Goal: Task Accomplishment & Management: Manage account settings

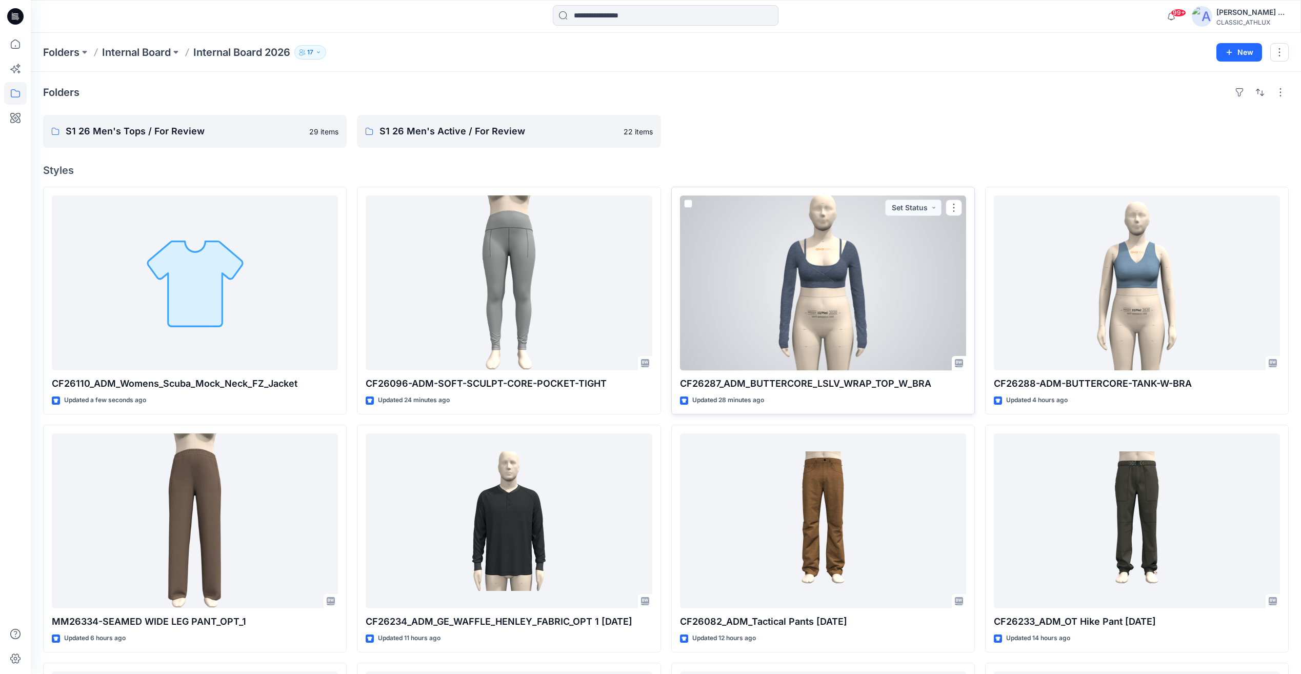
click at [838, 286] on div at bounding box center [823, 282] width 286 height 175
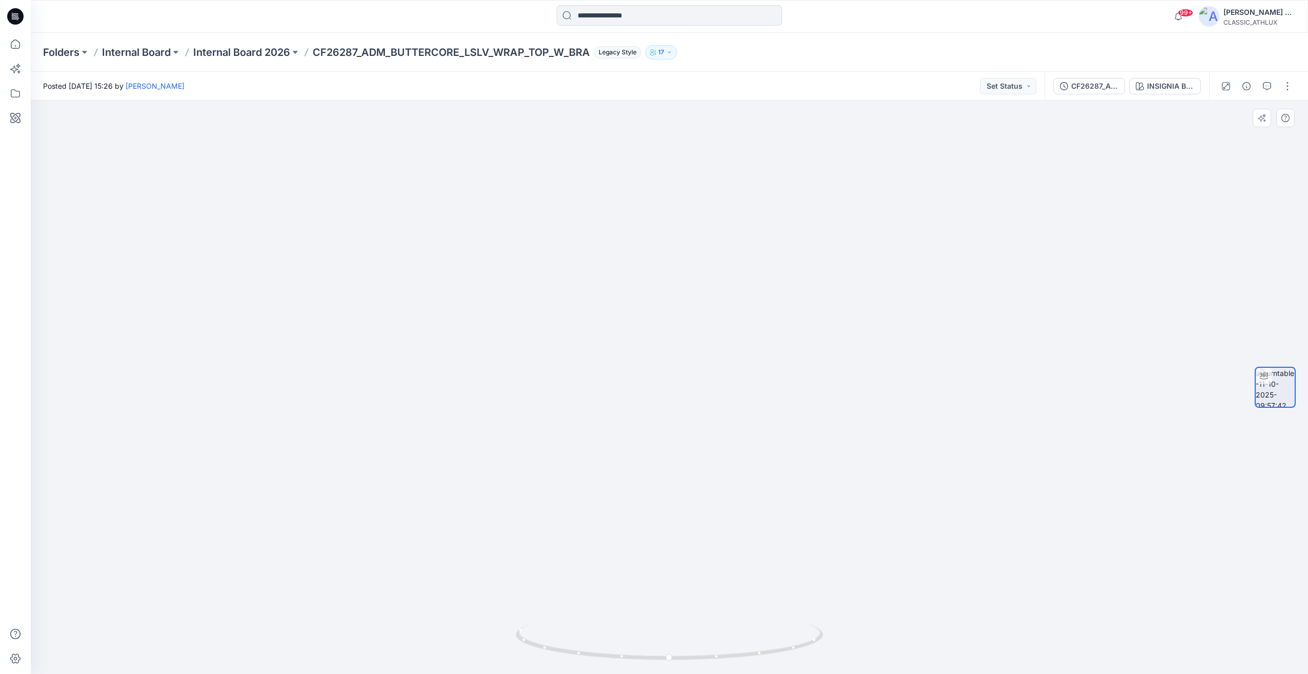
drag, startPoint x: 915, startPoint y: 445, endPoint x: 843, endPoint y: 445, distance: 72.3
click at [843, 445] on img at bounding box center [669, 314] width 500 height 717
click at [895, 529] on img at bounding box center [669, 314] width 500 height 717
drag, startPoint x: 870, startPoint y: 528, endPoint x: 780, endPoint y: 559, distance: 96.0
click at [789, 531] on div at bounding box center [670, 386] width 1278 height 573
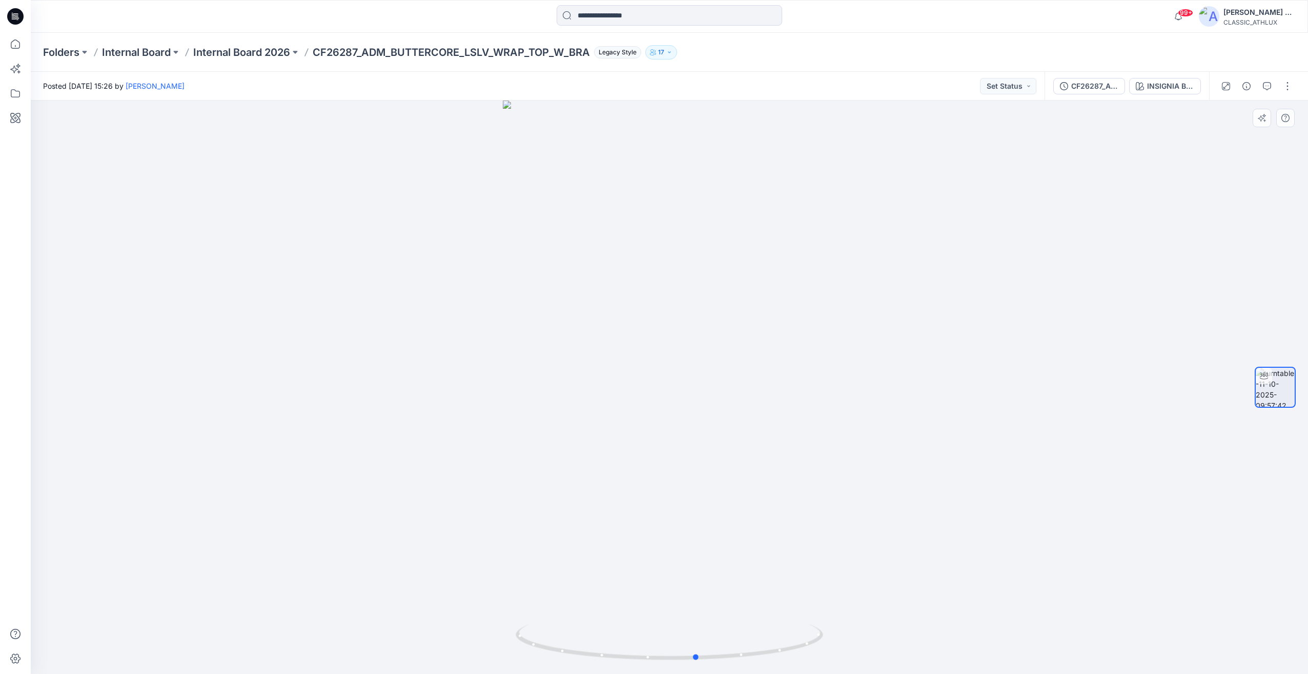
drag, startPoint x: 676, startPoint y: 586, endPoint x: 712, endPoint y: 550, distance: 51.5
click at [703, 589] on div at bounding box center [670, 386] width 1278 height 573
click at [277, 48] on p "Internal Board 2026" at bounding box center [241, 52] width 97 height 14
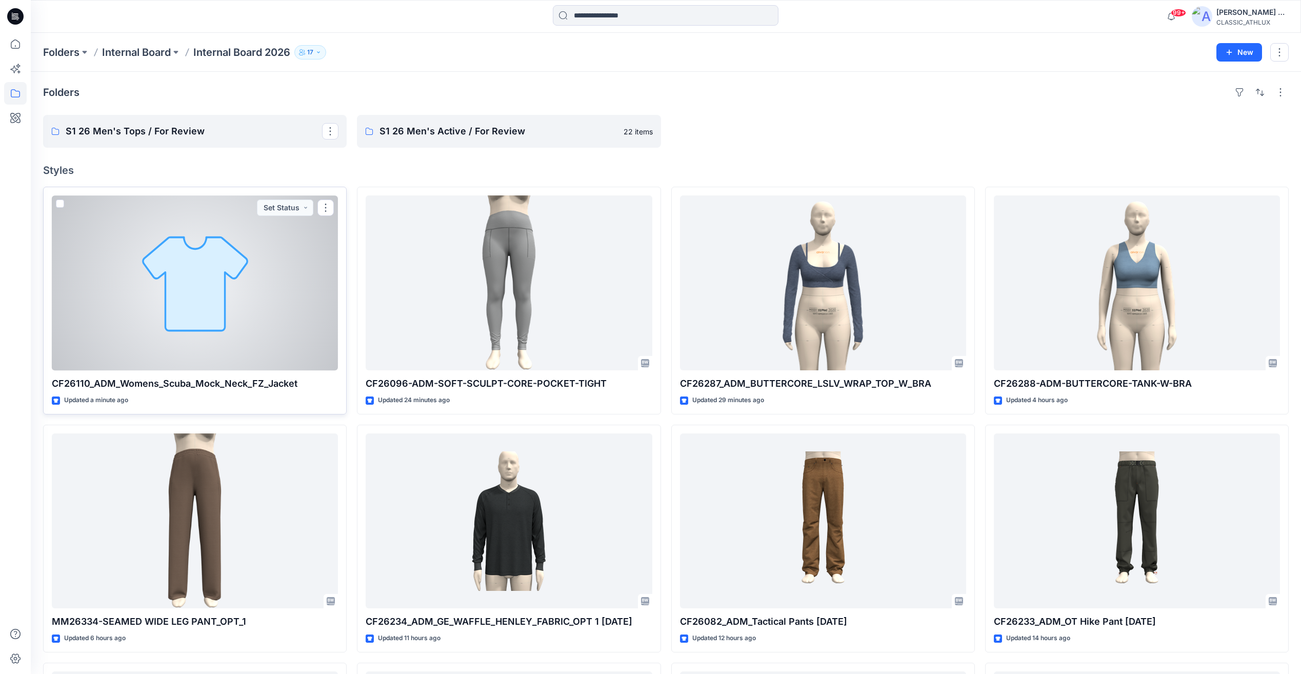
click at [272, 216] on div at bounding box center [195, 282] width 286 height 175
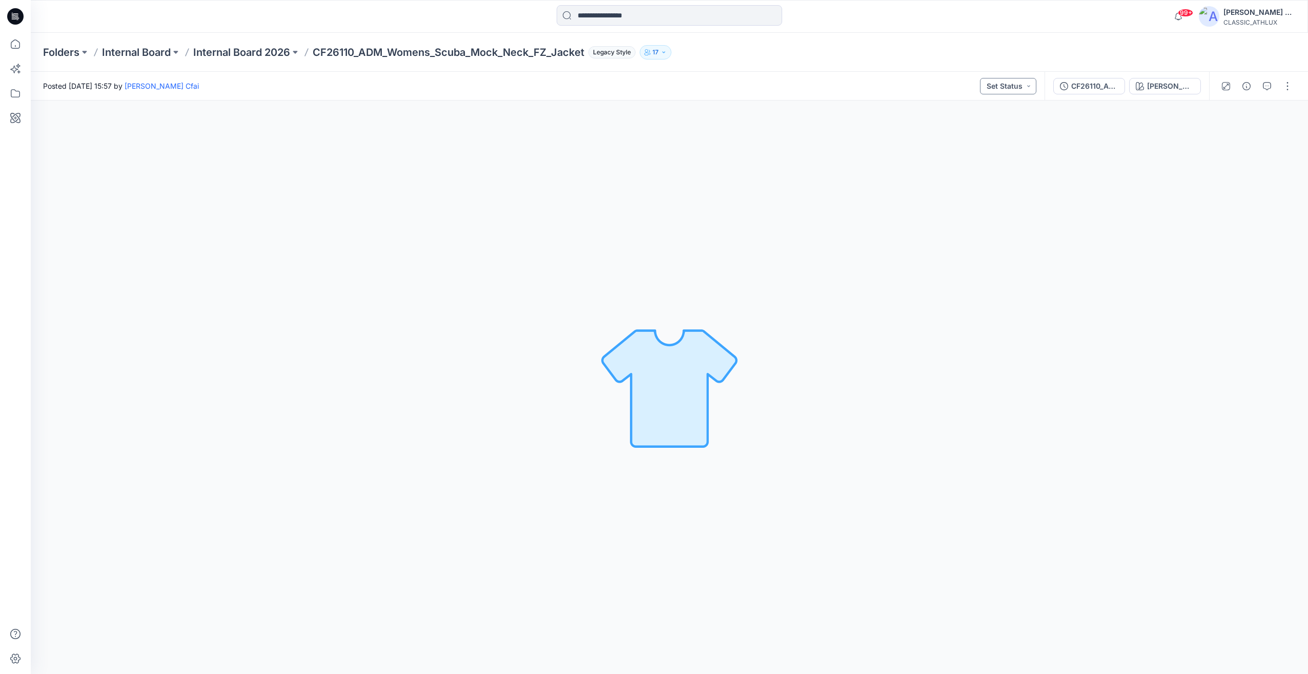
click at [1012, 89] on button "Set Status" at bounding box center [1008, 86] width 56 height 16
click at [1003, 198] on p "Designer Need To Review" at bounding box center [993, 201] width 57 height 13
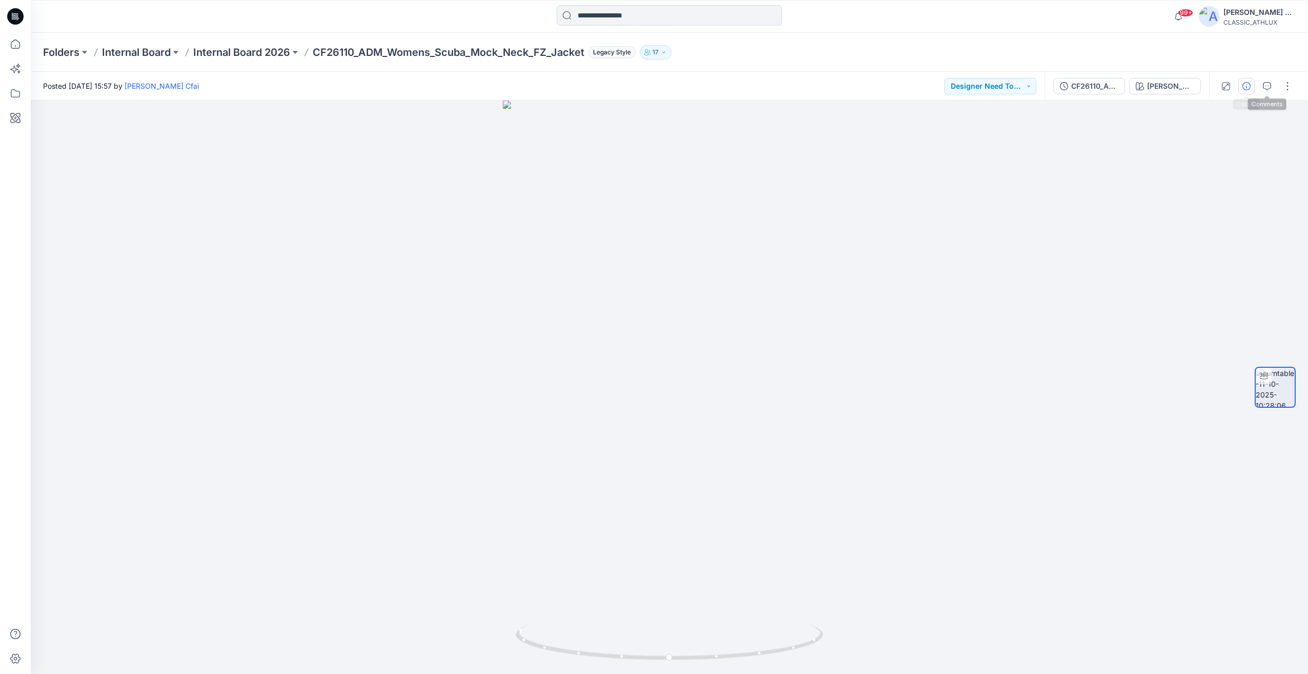
click at [1251, 88] on button "button" at bounding box center [1247, 86] width 16 height 16
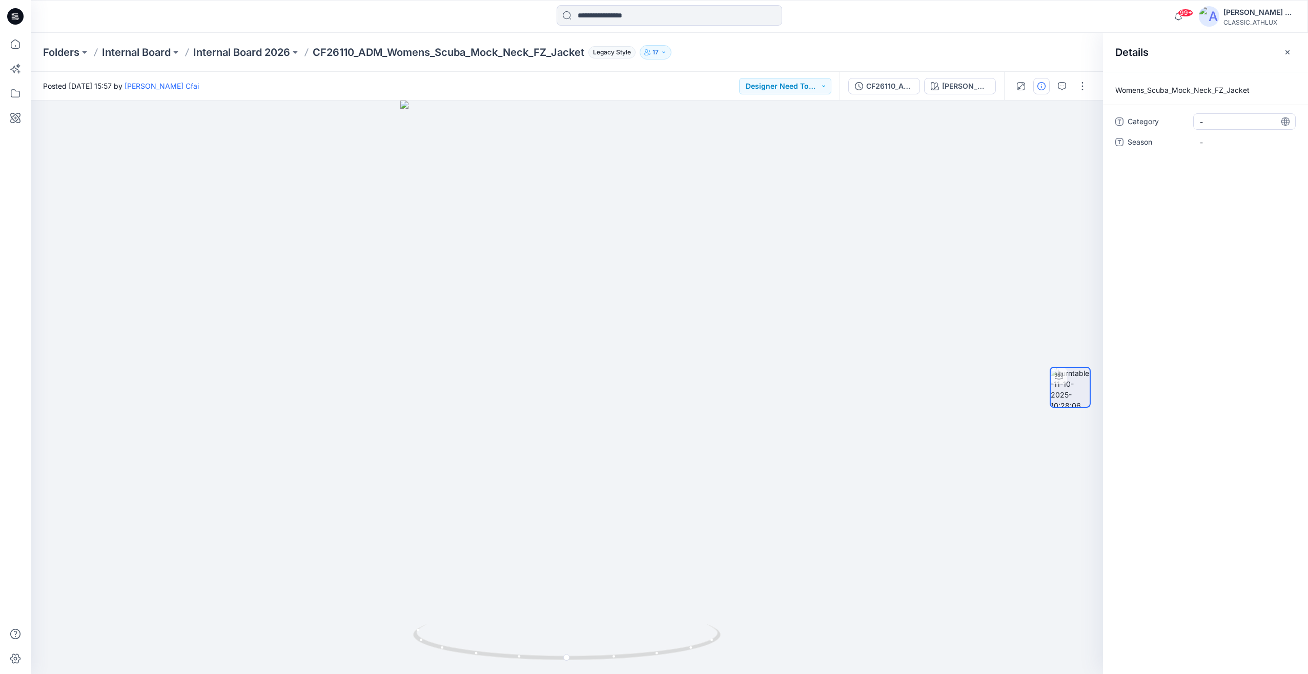
click at [1216, 124] on span "-" at bounding box center [1244, 121] width 89 height 11
type textarea "**********"
click at [1226, 146] on span "-" at bounding box center [1244, 142] width 89 height 11
type textarea "*****"
click at [286, 388] on div at bounding box center [567, 386] width 1072 height 573
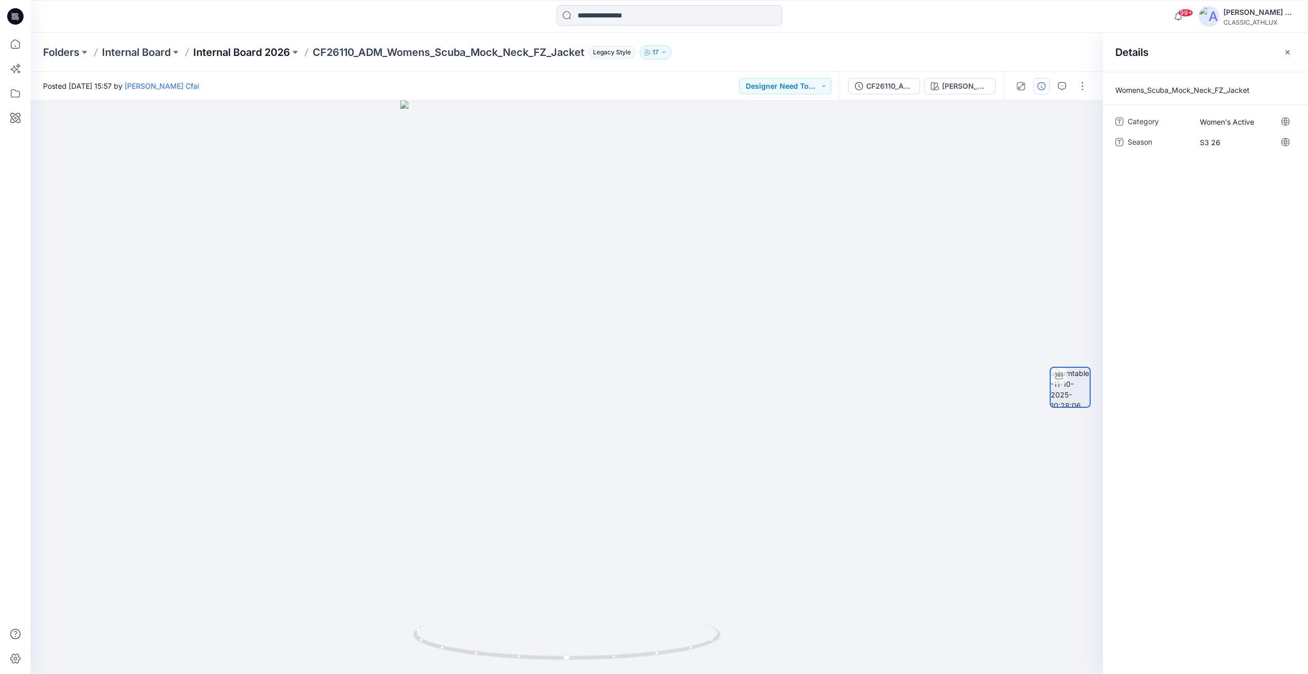
click at [262, 54] on p "Internal Board 2026" at bounding box center [241, 52] width 97 height 14
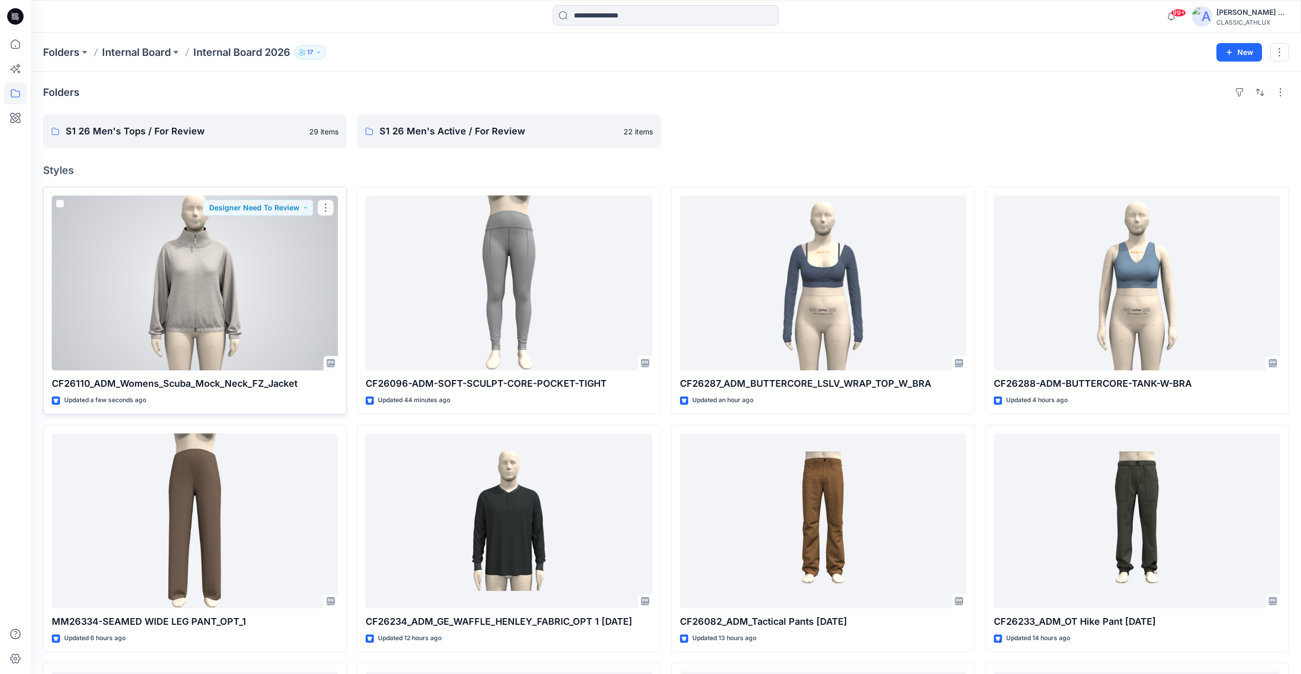
click at [250, 372] on div "CF26110_ADM_Womens_Scuba_Mock_Neck_FZ_Jacket Updated a few seconds ago Designer…" at bounding box center [194, 301] width 303 height 228
click at [271, 314] on div at bounding box center [195, 282] width 286 height 175
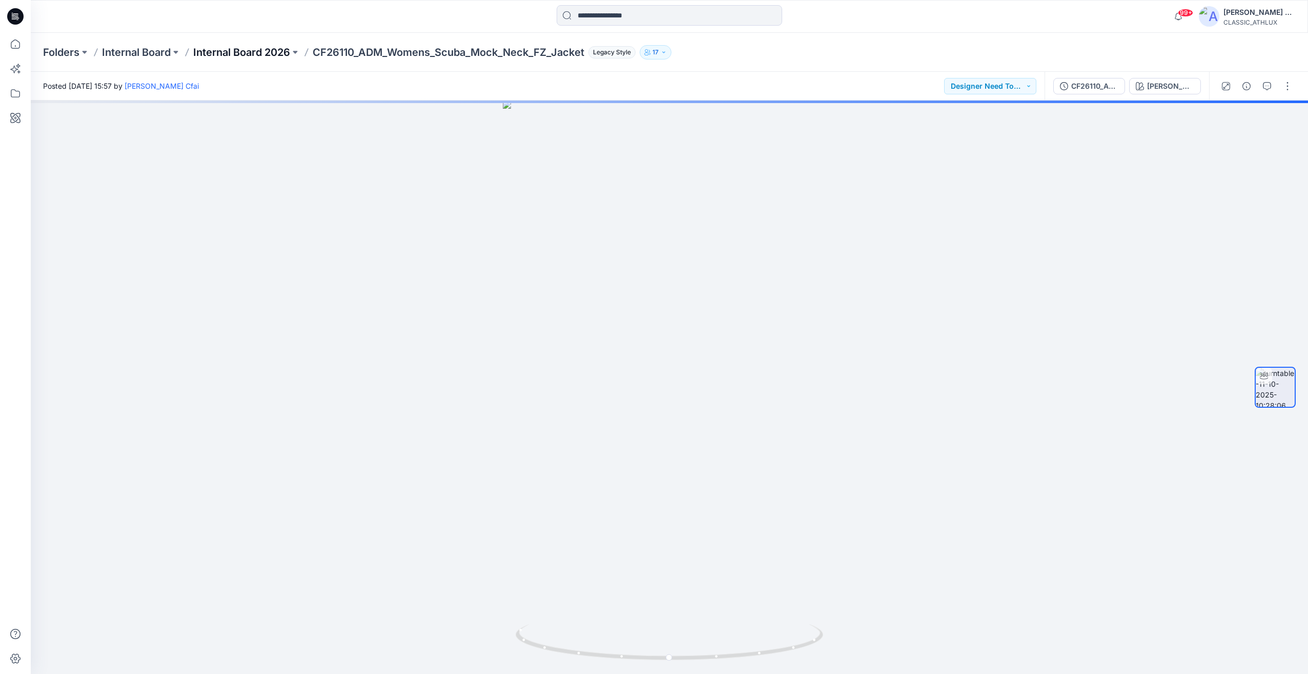
click at [270, 55] on p "Internal Board 2026" at bounding box center [241, 52] width 97 height 14
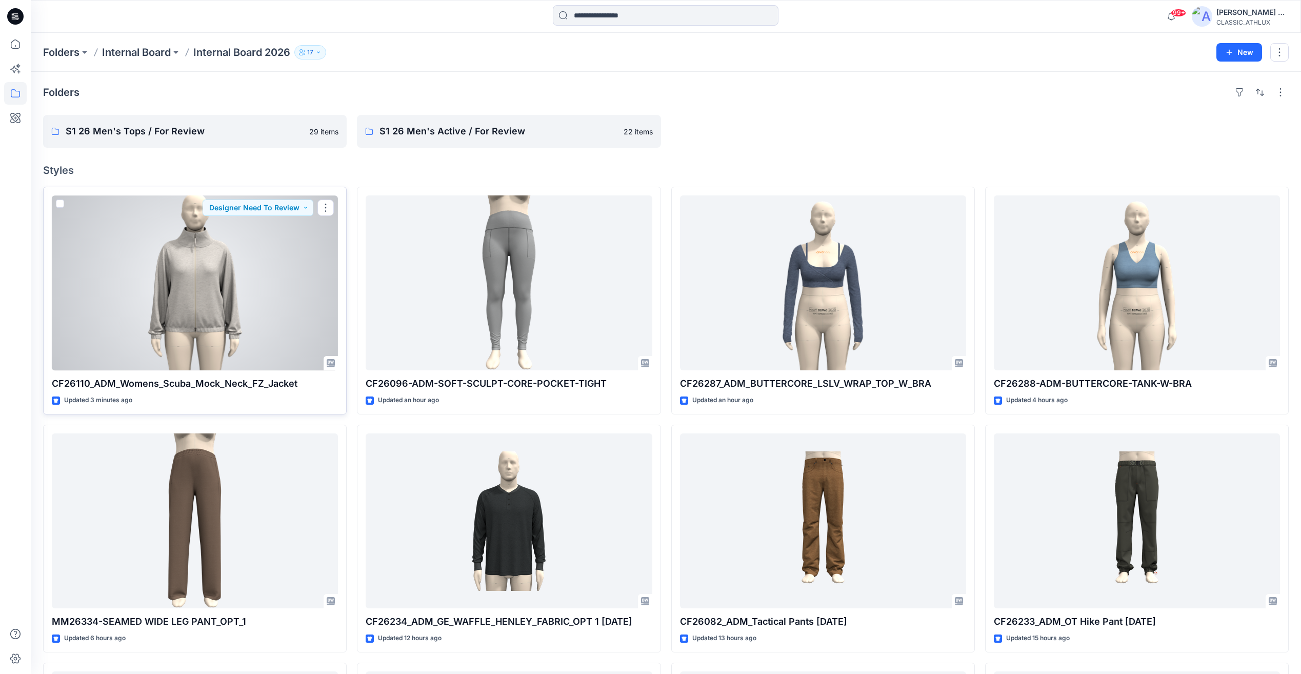
click at [284, 324] on div at bounding box center [195, 282] width 286 height 175
